Goal: Task Accomplishment & Management: Manage account settings

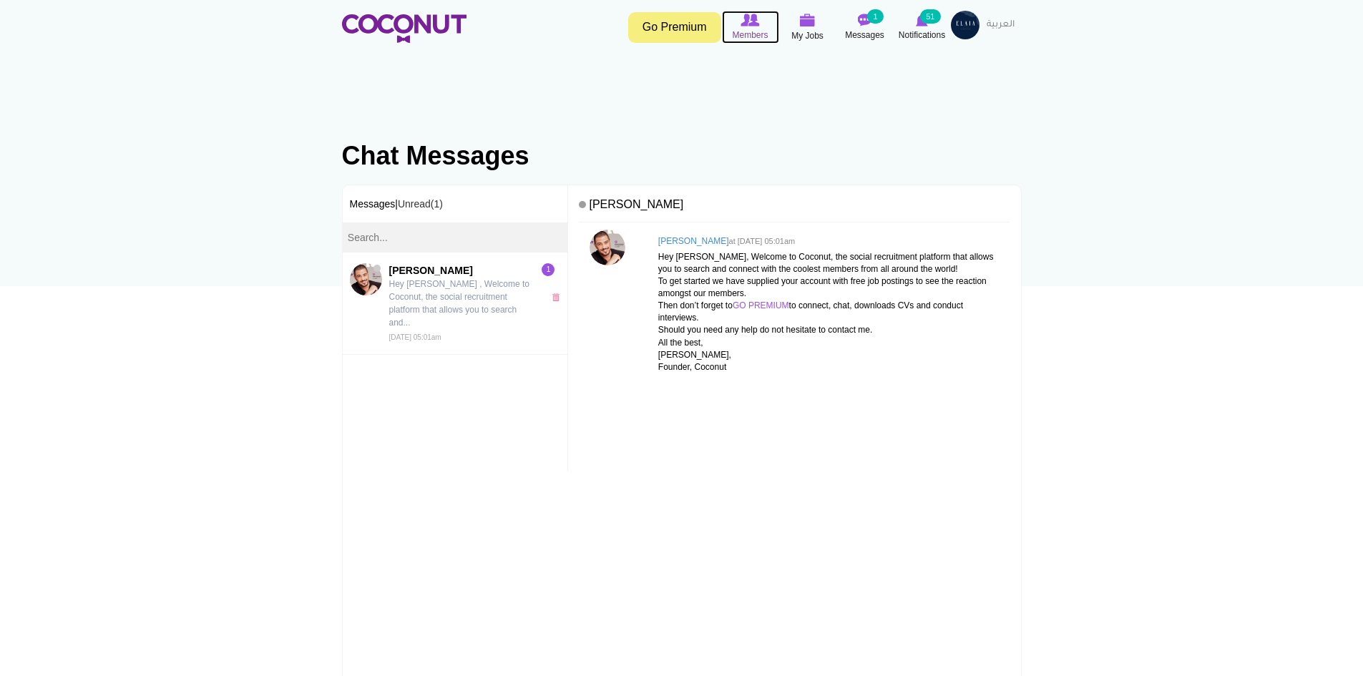
click at [745, 22] on img at bounding box center [749, 20] width 19 height 13
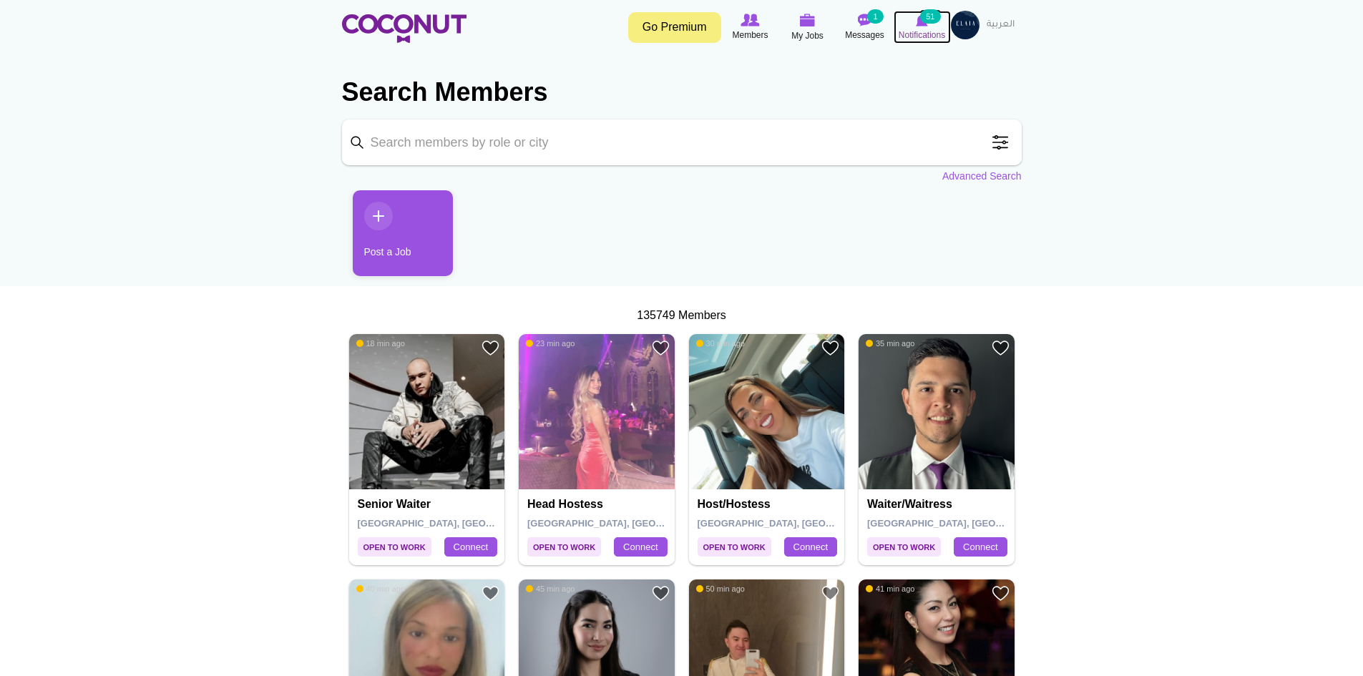
click at [915, 20] on icon at bounding box center [922, 20] width 54 height 16
click at [939, 31] on span "Notifications" at bounding box center [921, 35] width 46 height 14
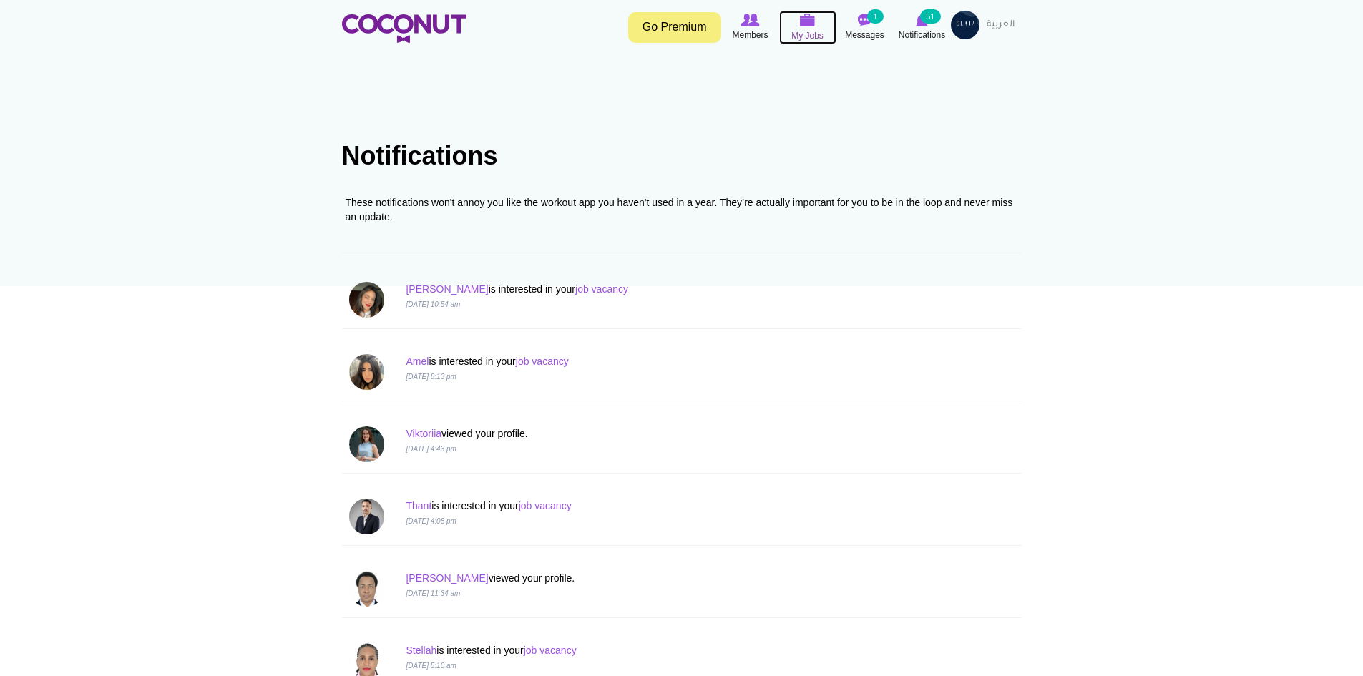
click at [800, 20] on img at bounding box center [808, 20] width 16 height 13
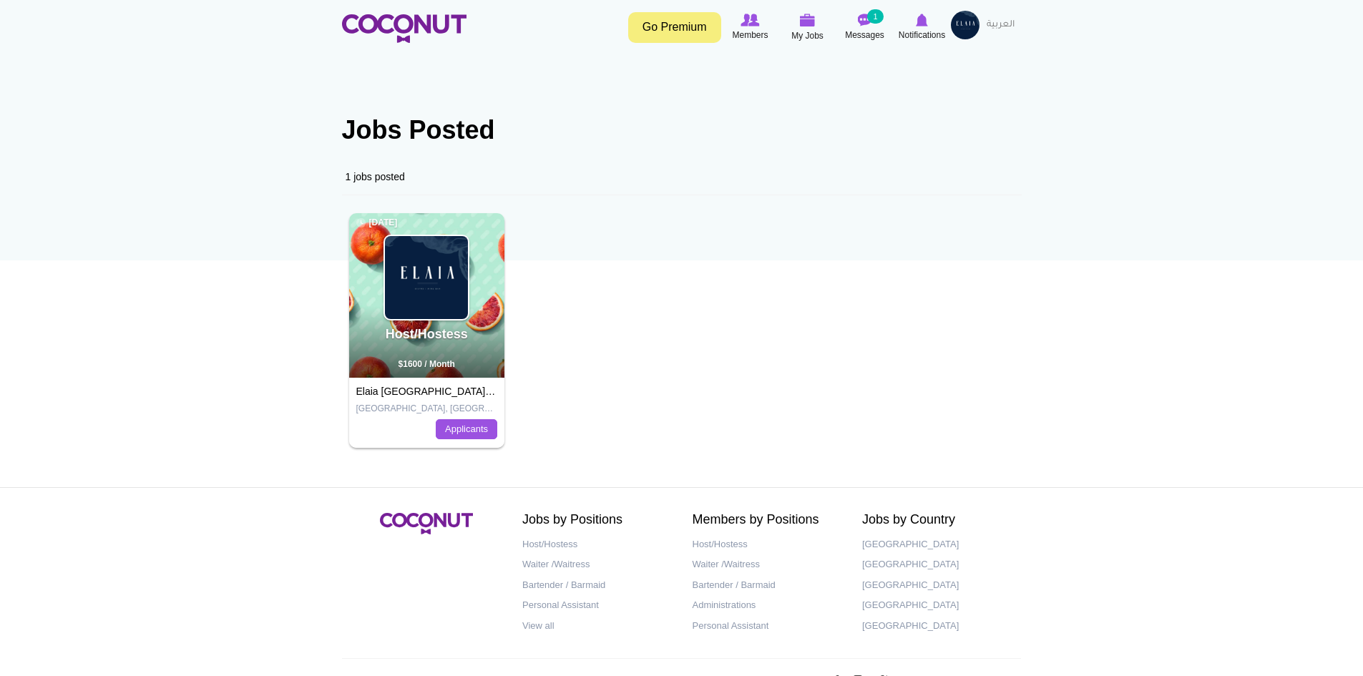
scroll to position [69, 0]
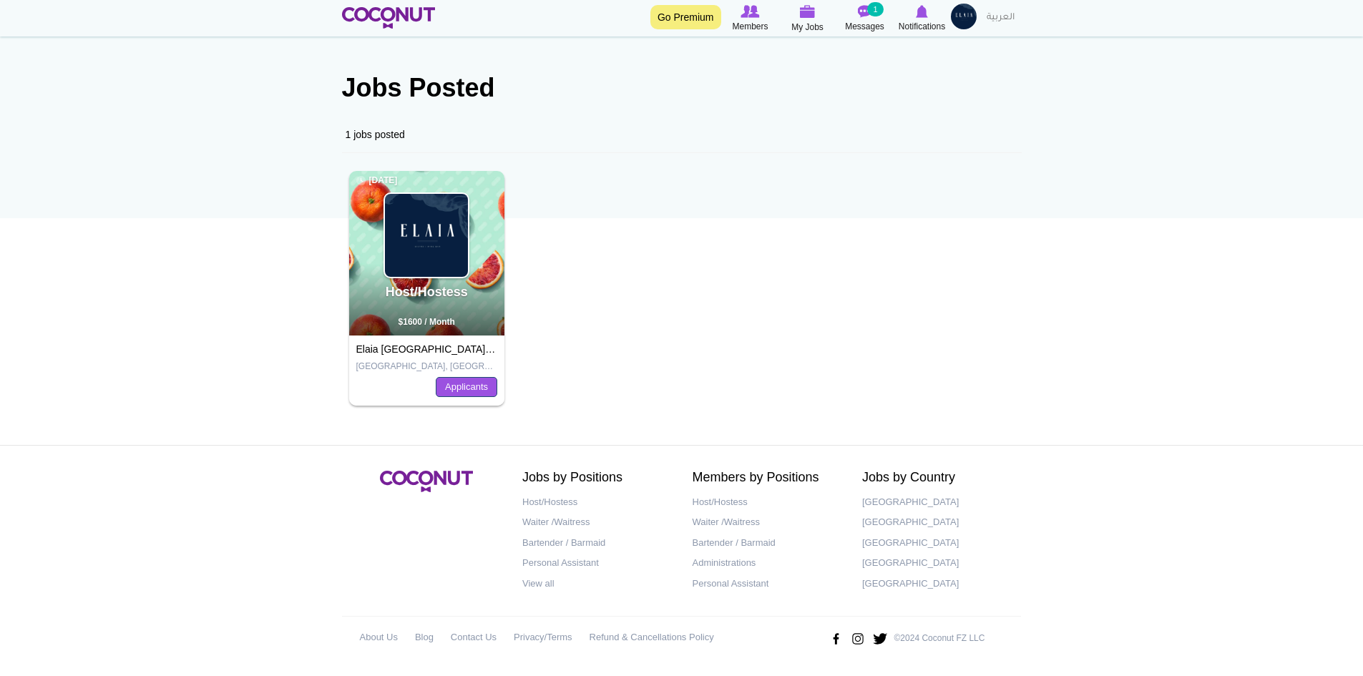
click at [466, 391] on link "Applicants" at bounding box center [467, 387] width 62 height 20
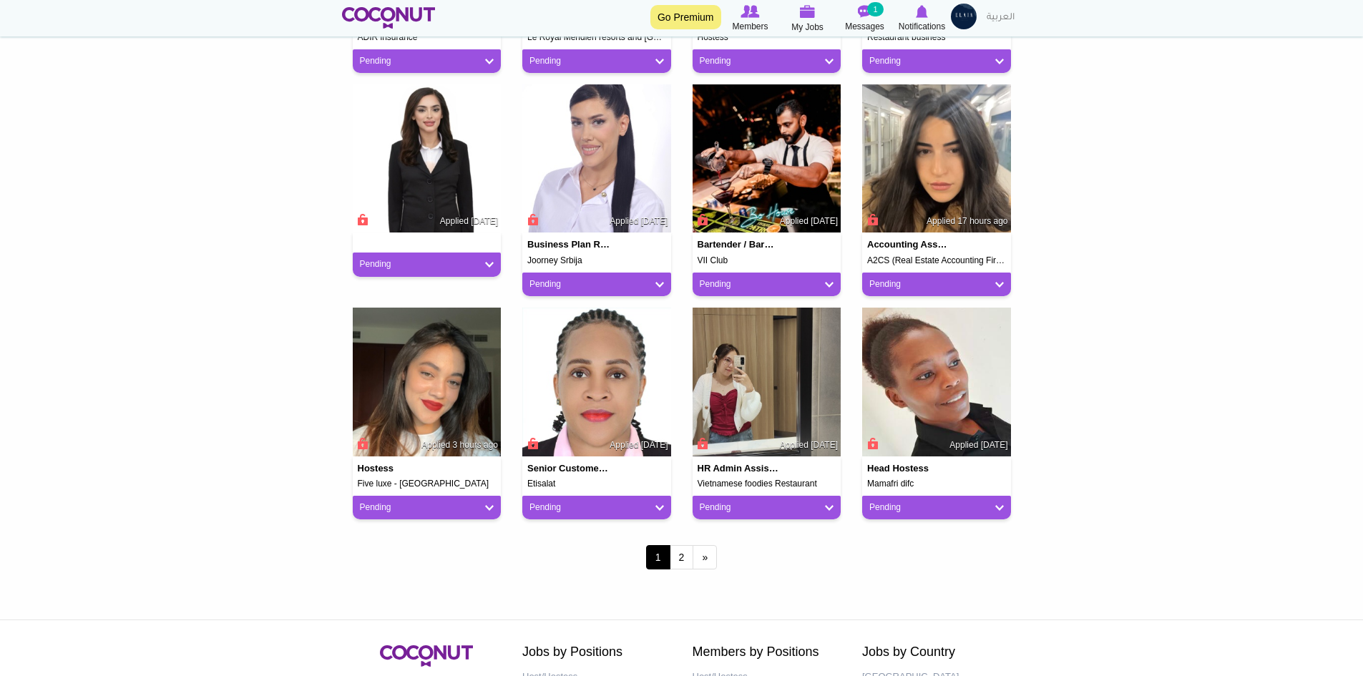
scroll to position [1073, 0]
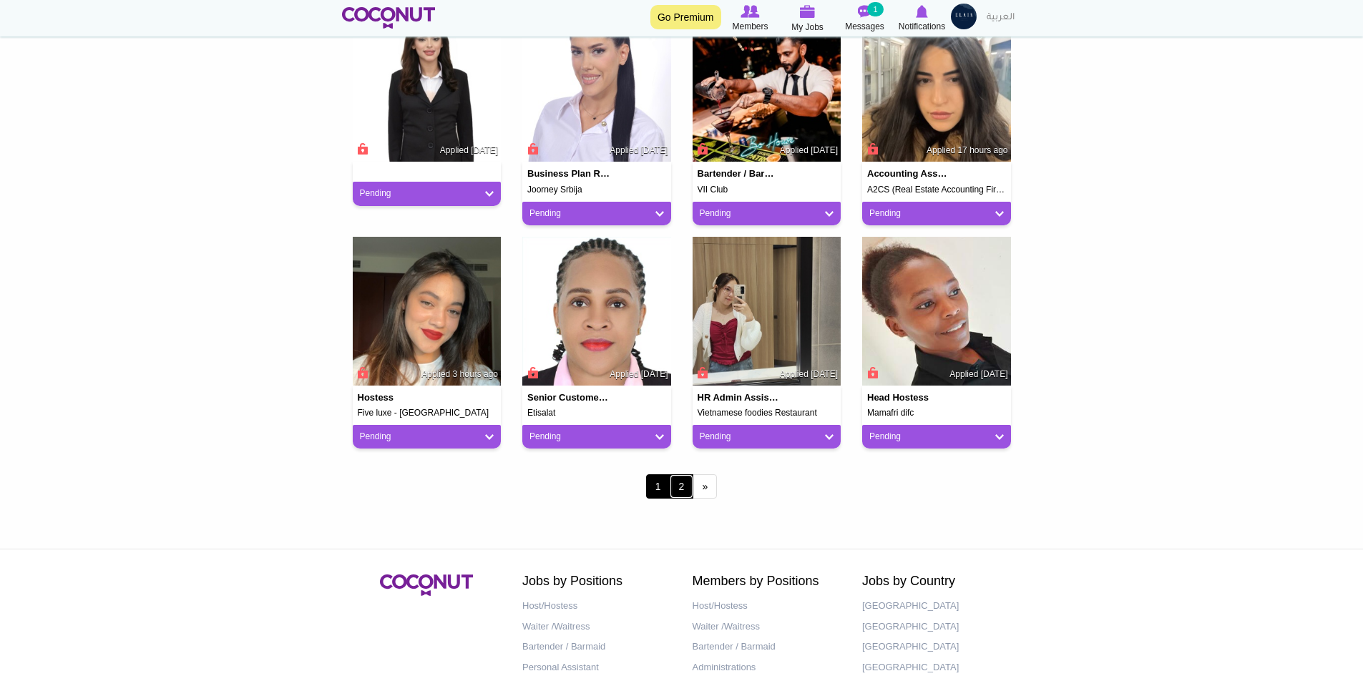
click at [678, 495] on link "2" at bounding box center [682, 486] width 24 height 24
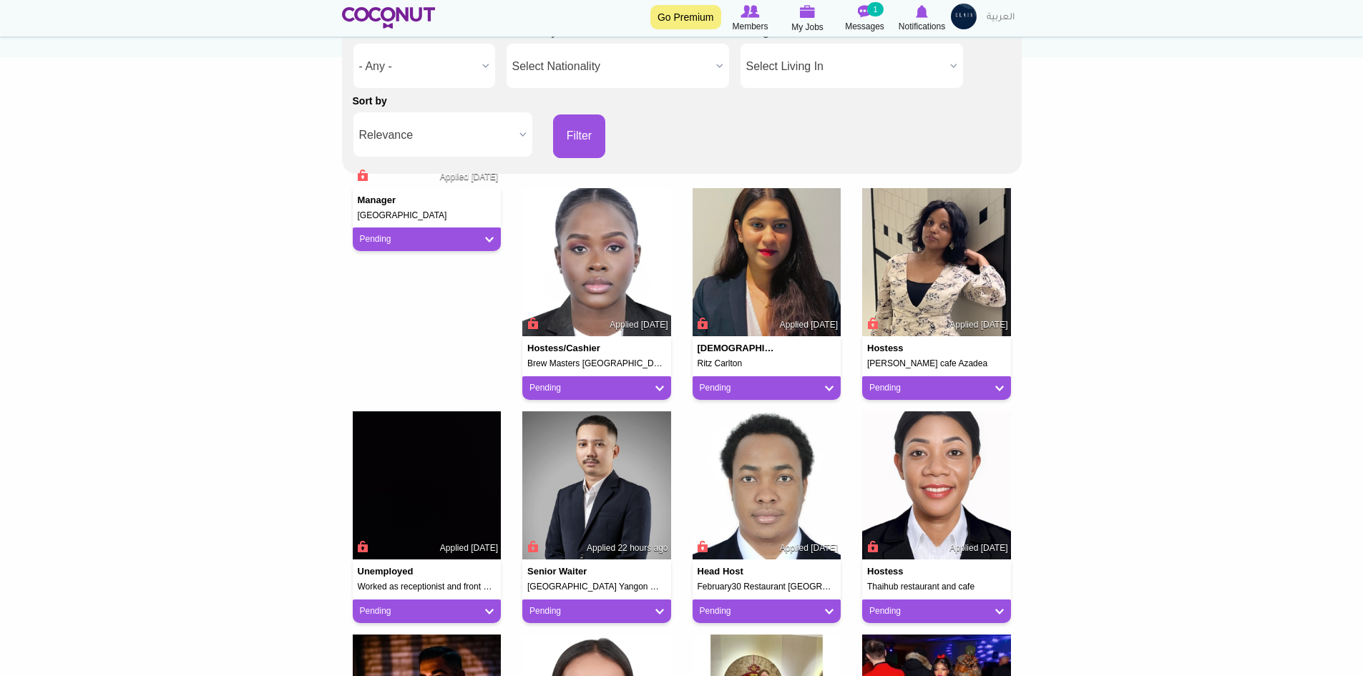
scroll to position [143, 0]
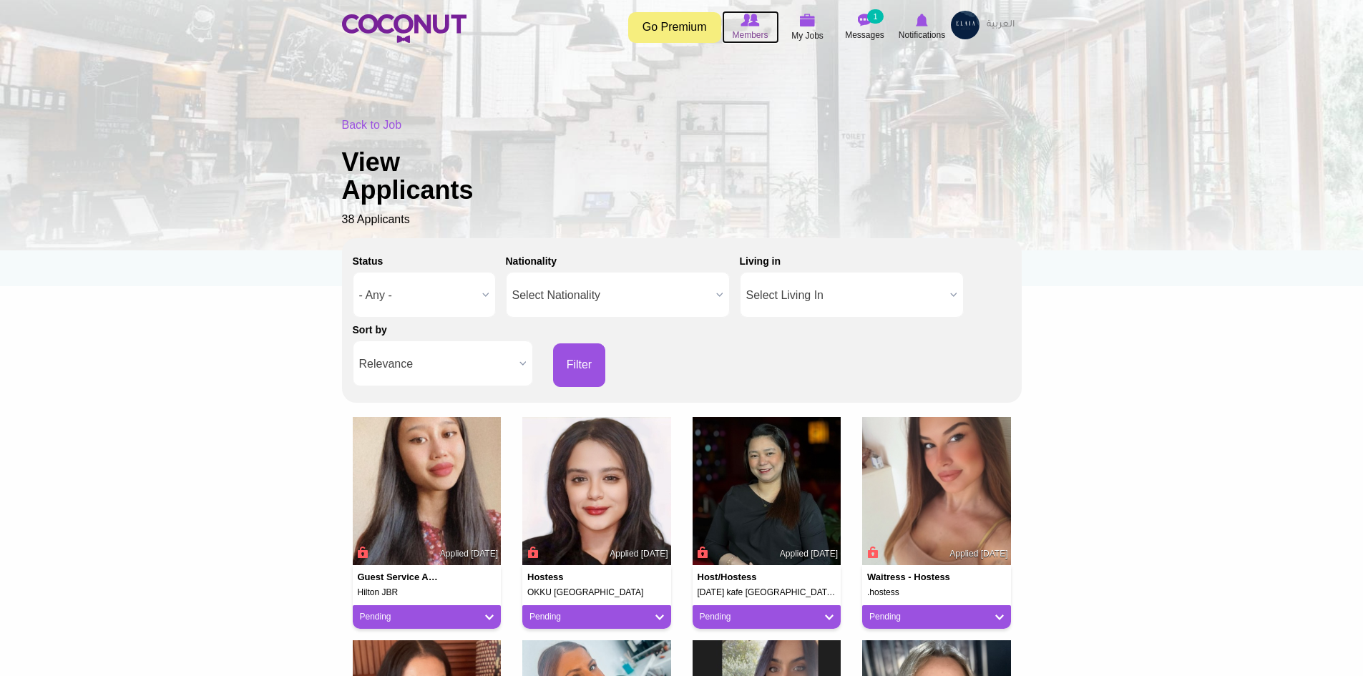
click at [746, 22] on img at bounding box center [749, 20] width 19 height 13
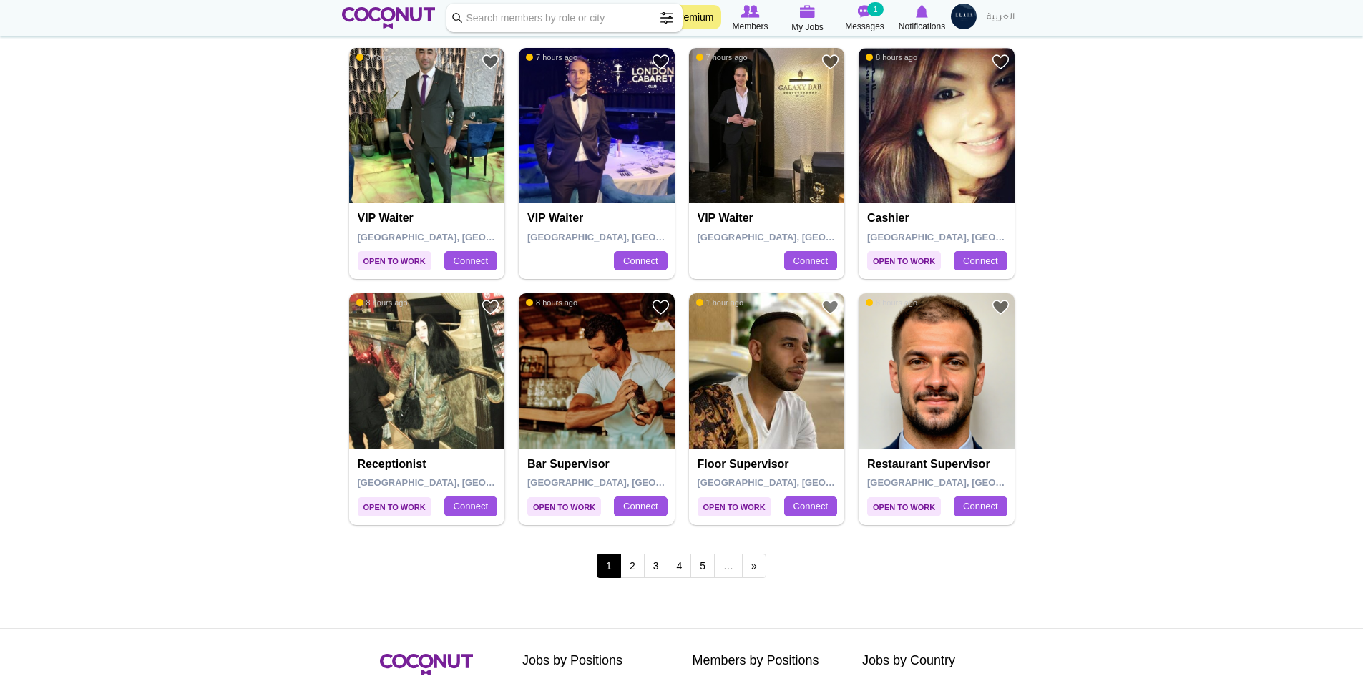
scroll to position [2361, 0]
